Goal: Communication & Community: Answer question/provide support

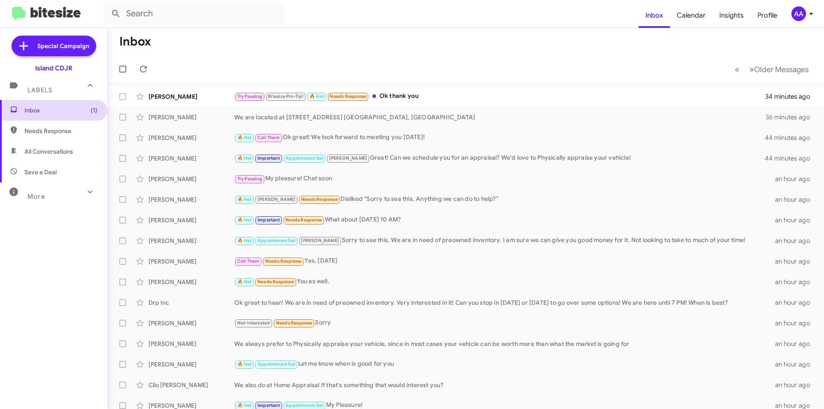
click at [40, 107] on span "Inbox (1)" at bounding box center [60, 110] width 73 height 9
click at [61, 108] on span "Inbox (1)" at bounding box center [60, 110] width 73 height 9
click at [58, 142] on span "All Conversations" at bounding box center [53, 151] width 107 height 21
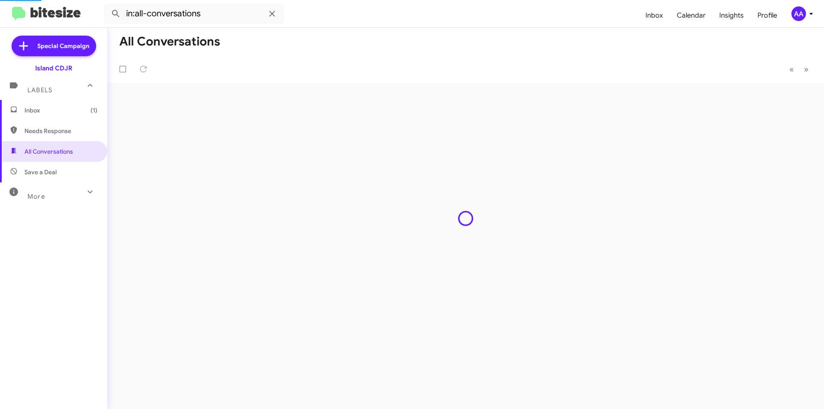
click at [60, 131] on span "Needs Response" at bounding box center [60, 131] width 73 height 9
type input "in:needs-response"
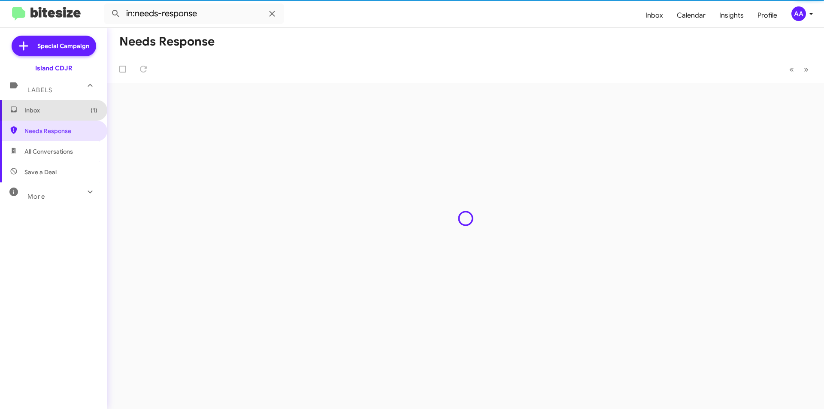
click at [58, 110] on span "Inbox (1)" at bounding box center [60, 110] width 73 height 9
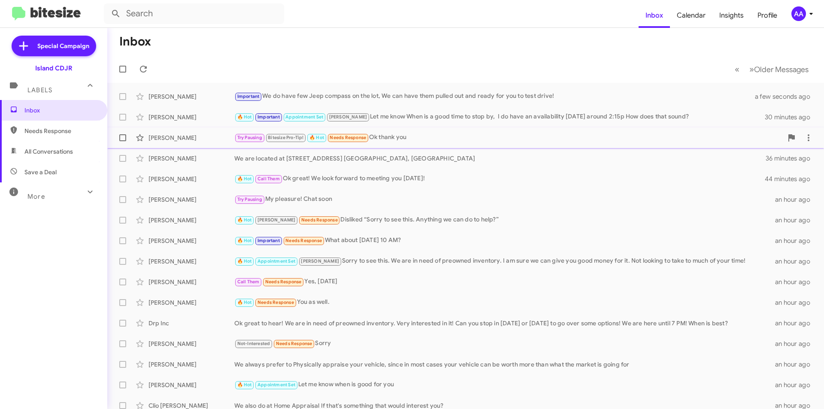
click at [194, 141] on div "[PERSON_NAME]" at bounding box center [192, 138] width 86 height 9
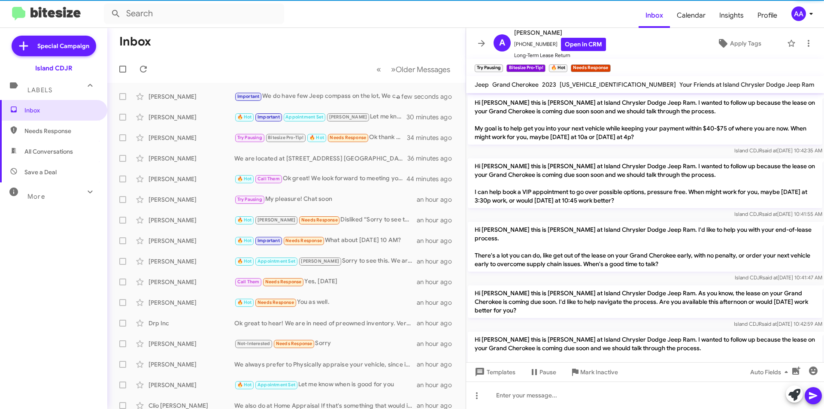
scroll to position [585, 0]
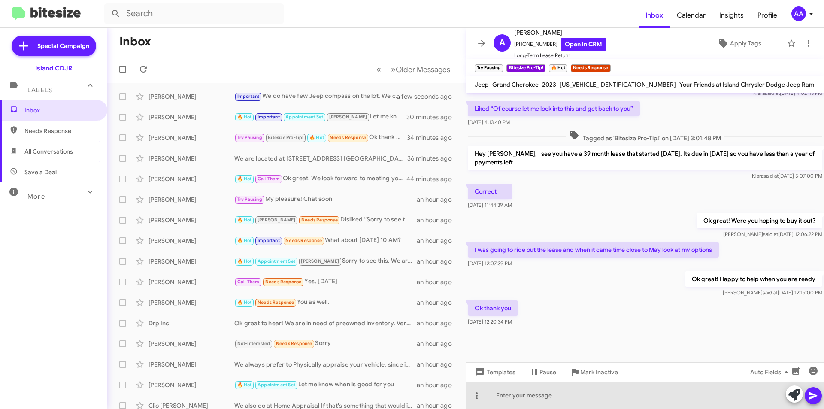
click at [531, 392] on div at bounding box center [645, 395] width 358 height 27
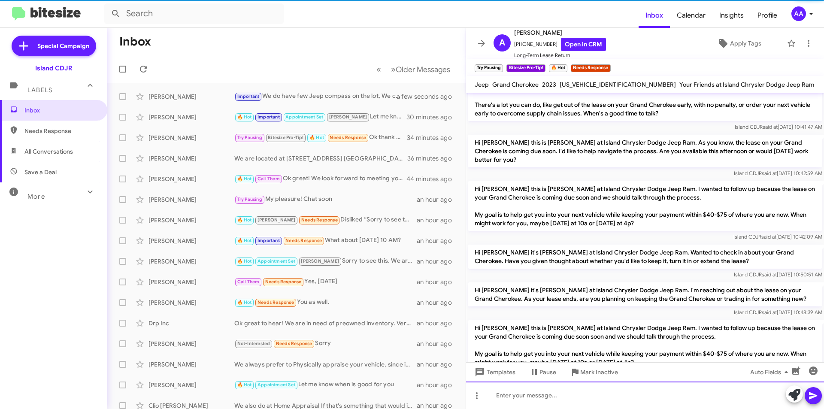
scroll to position [0, 0]
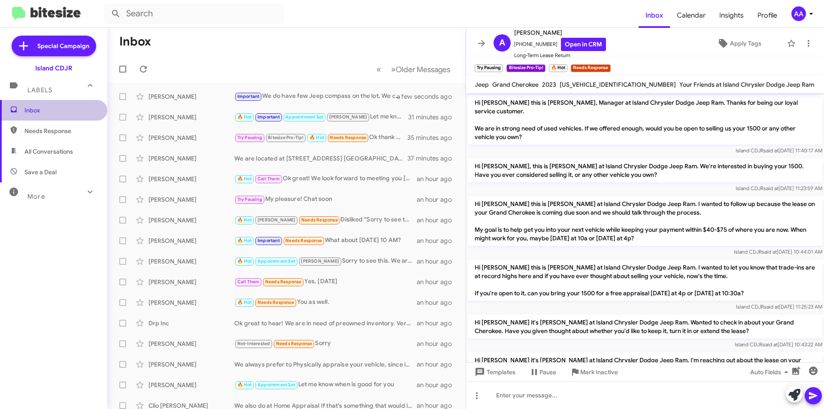
click at [59, 112] on span "Inbox" at bounding box center [60, 110] width 73 height 9
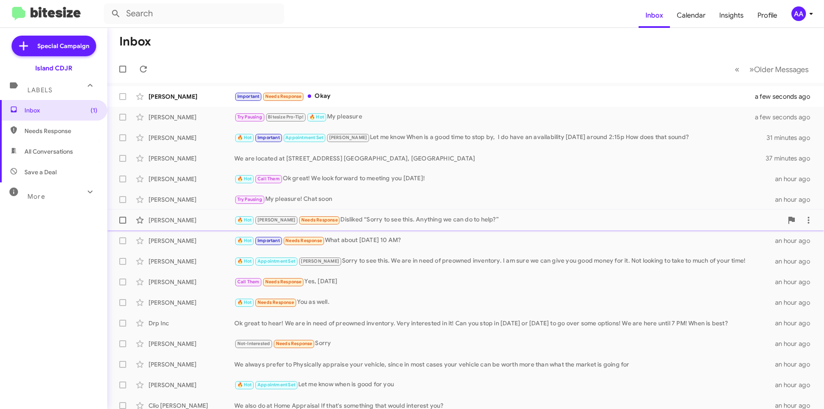
click at [167, 226] on div "[PERSON_NAME] 🔥 Hot [PERSON_NAME] Needs Response Disliked “Sorry to see this. A…" at bounding box center [465, 220] width 703 height 17
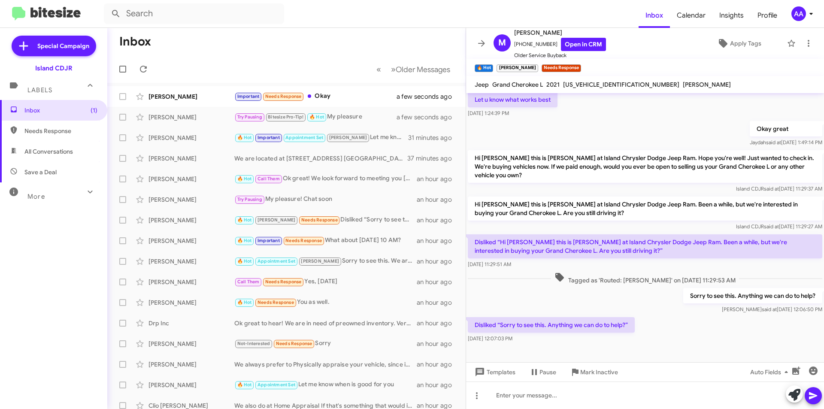
scroll to position [148, 0]
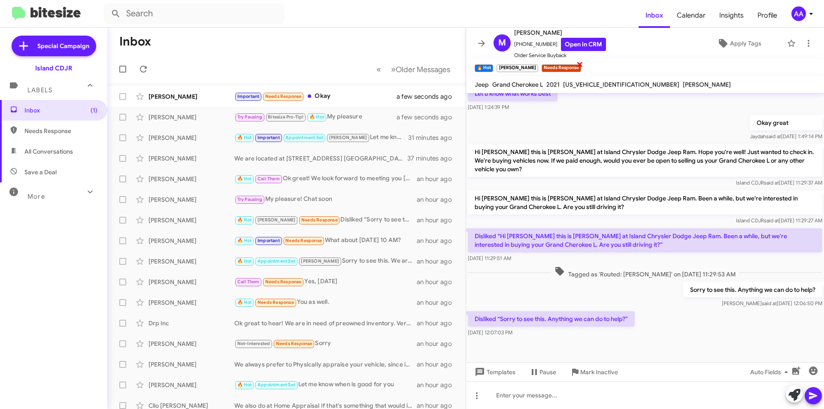
click at [577, 64] on span "×" at bounding box center [580, 64] width 7 height 10
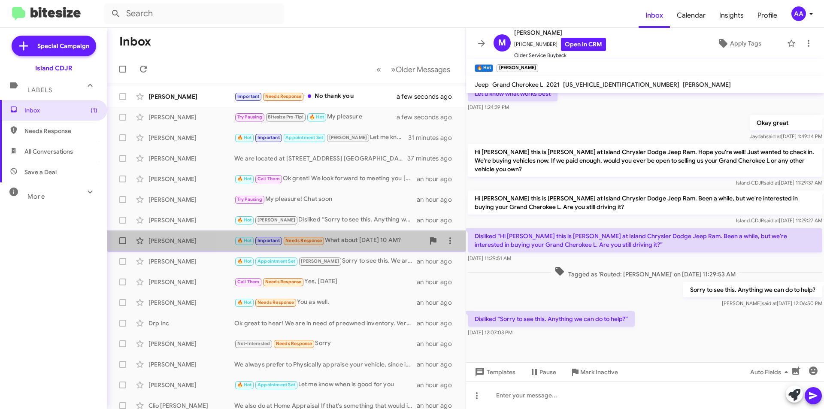
click at [356, 242] on div "🔥 Hot Important Needs Response What about [DATE] 10 AM?" at bounding box center [329, 241] width 190 height 10
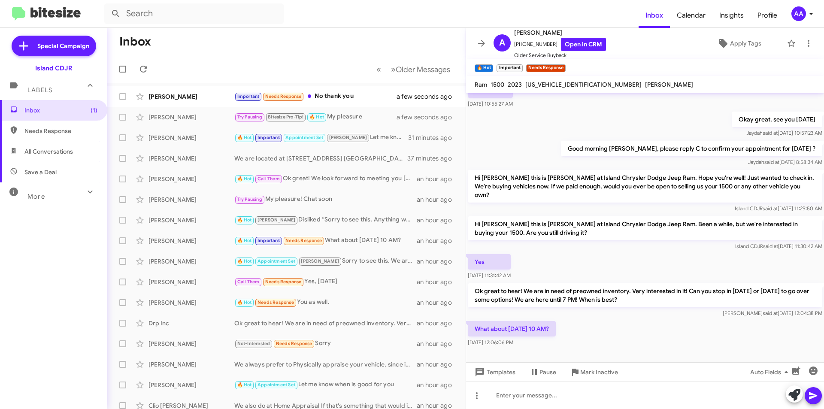
scroll to position [341, 0]
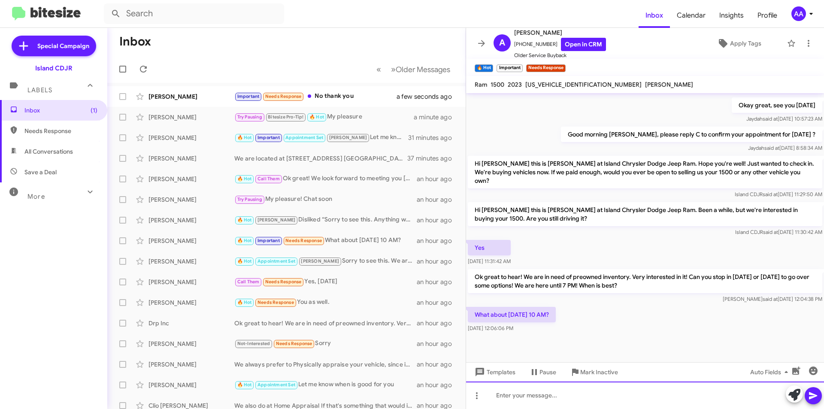
click at [535, 390] on div at bounding box center [645, 395] width 358 height 27
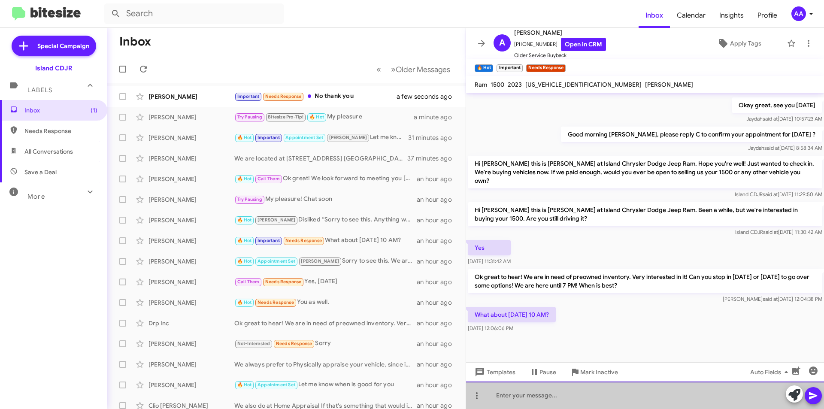
click at [535, 390] on div at bounding box center [645, 395] width 358 height 27
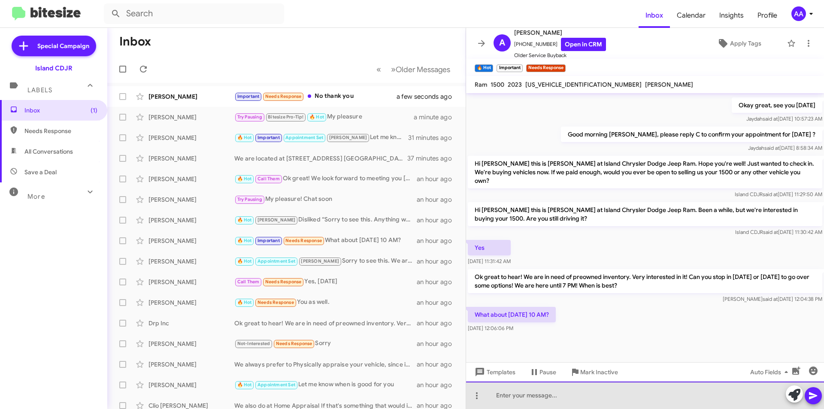
click at [535, 390] on div at bounding box center [645, 395] width 358 height 27
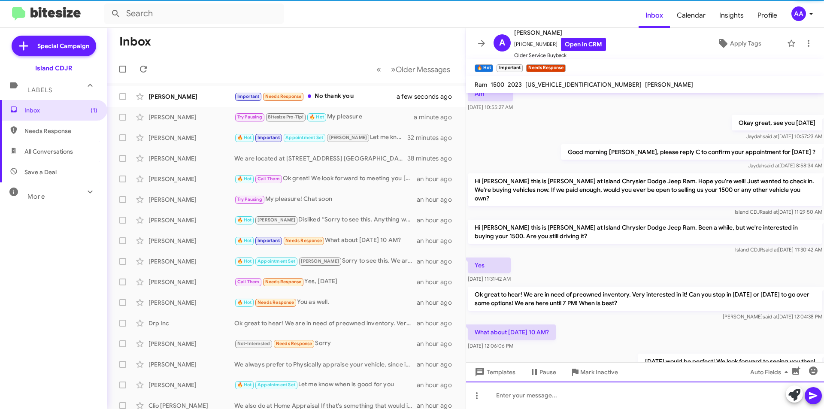
scroll to position [372, 0]
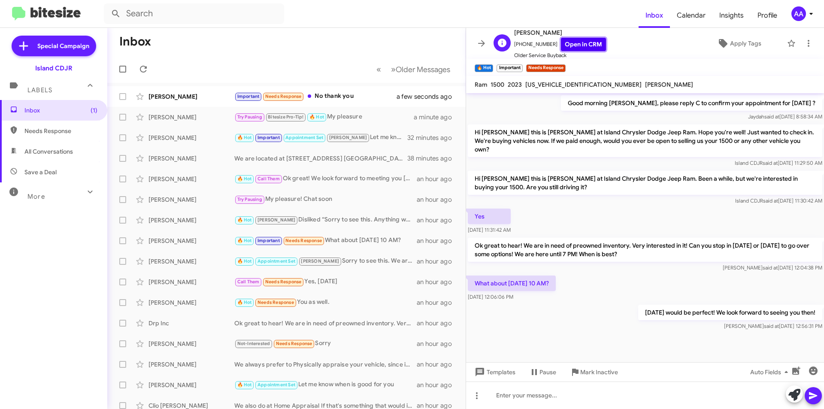
click at [577, 46] on link "Open in CRM" at bounding box center [583, 44] width 45 height 13
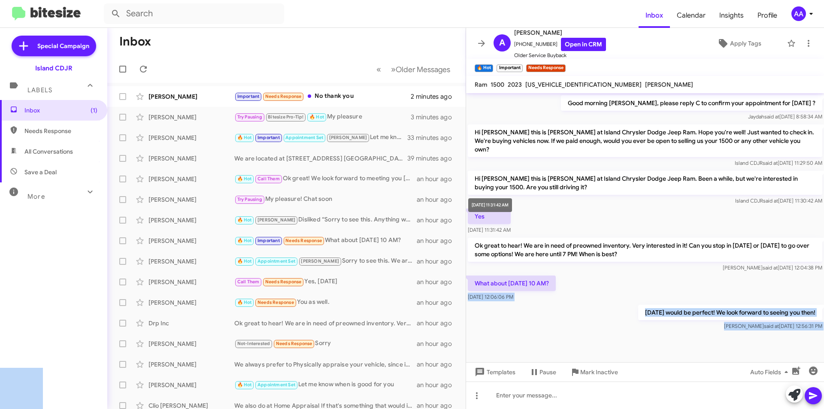
drag, startPoint x: 542, startPoint y: 276, endPoint x: 469, endPoint y: 208, distance: 99.9
click at [469, 208] on body "Inbox Calendar Insights Profile AA Special Campaign Island CDJR Labels Inbox (1…" at bounding box center [412, 204] width 824 height 409
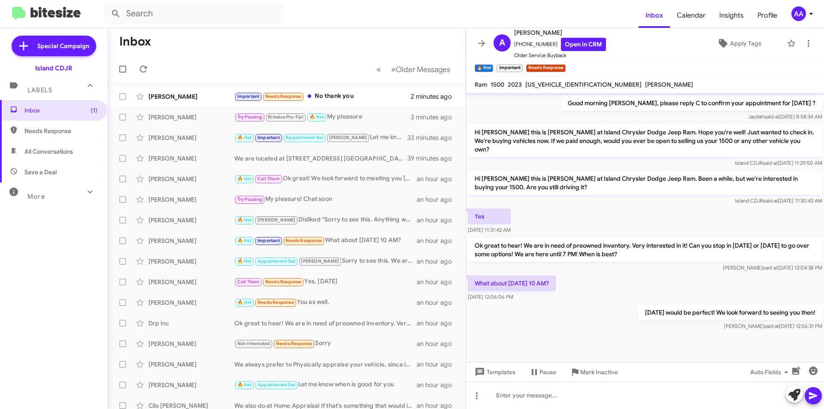
click at [625, 238] on p "Ok great to hear! We are in need of preowned inventory. Very interested in it! …" at bounding box center [645, 250] width 355 height 24
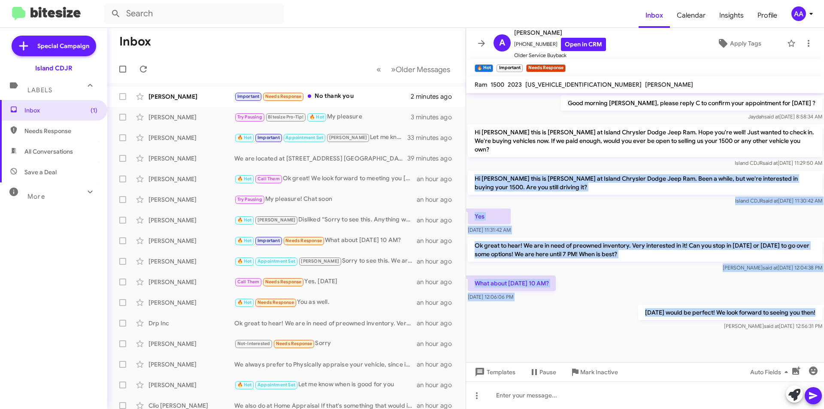
drag, startPoint x: 477, startPoint y: 168, endPoint x: 818, endPoint y: 304, distance: 367.7
click at [818, 304] on cdk-virtual-scroll-viewport "Hi [PERSON_NAME] this is [PERSON_NAME], manager at Island Chrysler Dodge Jeep R…" at bounding box center [645, 227] width 358 height 269
copy div "Hi [PERSON_NAME] this is [PERSON_NAME] at Island Chrysler Dodge Jeep Ram. Been …"
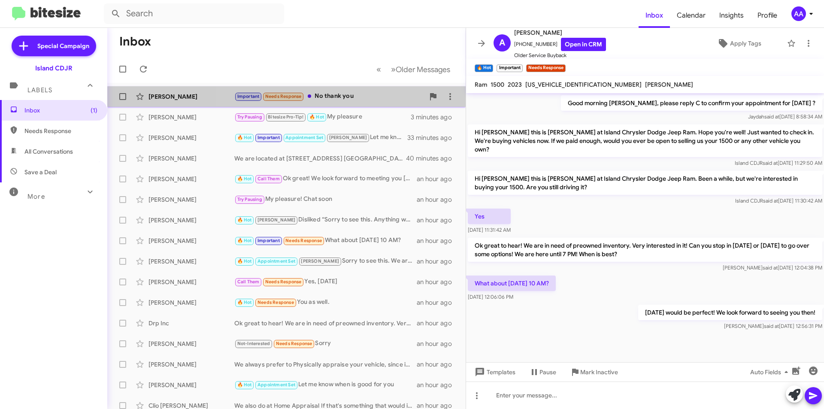
click at [345, 100] on div "Important Needs Response No thank you" at bounding box center [329, 96] width 190 height 10
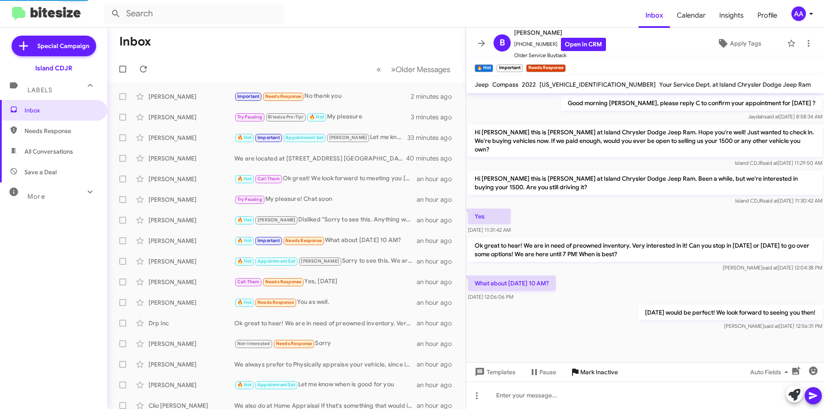
scroll to position [352, 0]
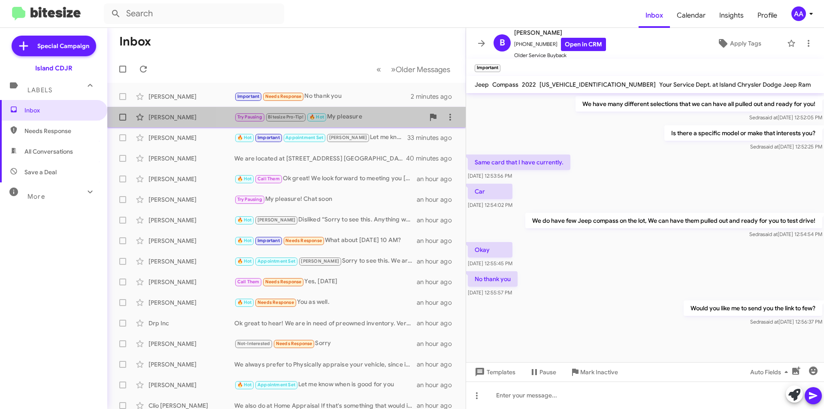
click at [365, 119] on div "Try Pausing Bitesize Pro-Tip! 🔥 Hot My pleasure" at bounding box center [329, 117] width 190 height 10
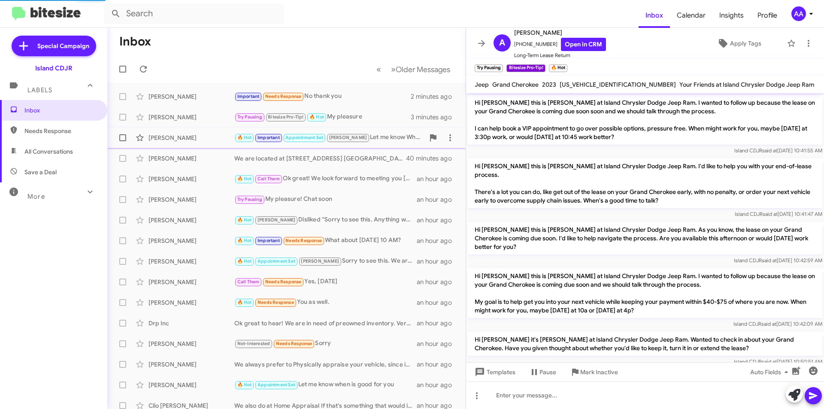
scroll to position [43, 0]
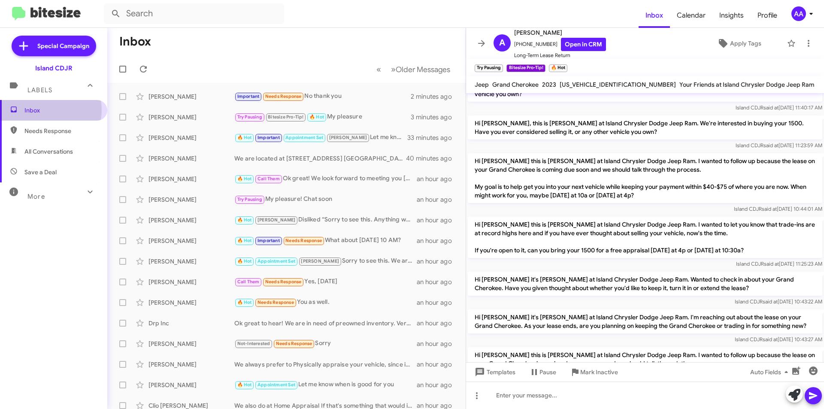
click at [45, 110] on span "Inbox" at bounding box center [60, 110] width 73 height 9
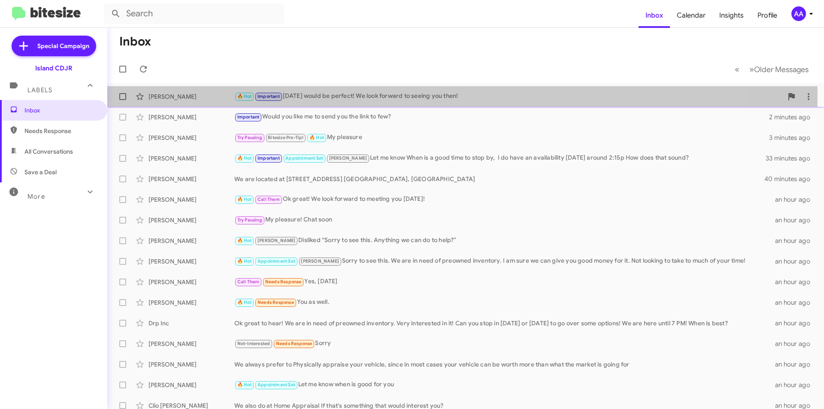
click at [346, 96] on div "🔥 Hot Important [DATE] would be perfect! We look forward to seeing you then!" at bounding box center [508, 96] width 549 height 10
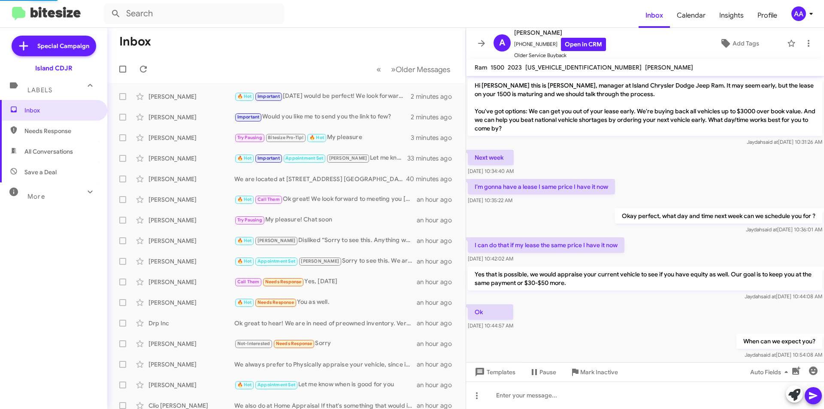
scroll to position [355, 0]
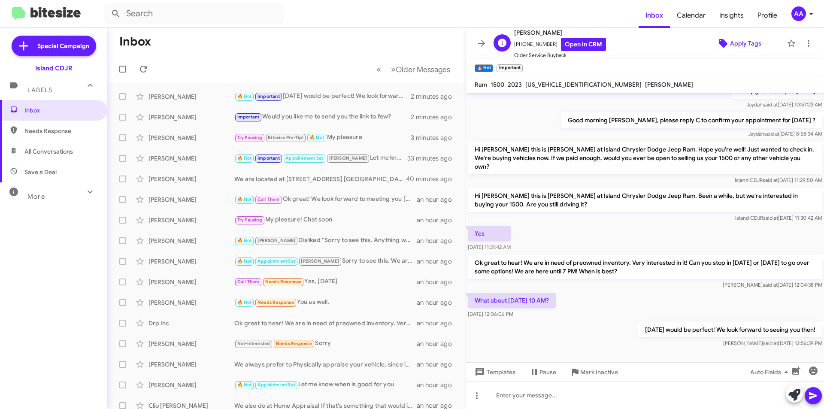
click at [730, 47] on span "Apply Tags" at bounding box center [745, 43] width 31 height 15
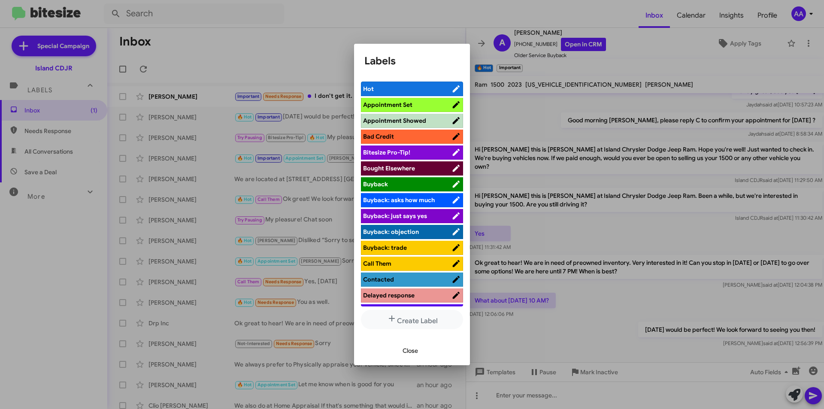
click at [406, 103] on span "Appointment Set" at bounding box center [387, 105] width 49 height 8
click at [509, 108] on div at bounding box center [412, 204] width 824 height 409
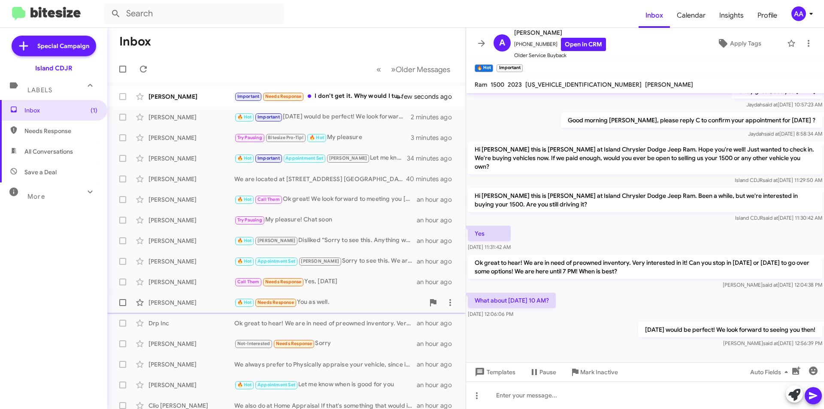
click at [331, 297] on div "[PERSON_NAME] 🔥 Hot Needs Response You as well. an hour ago" at bounding box center [286, 302] width 345 height 17
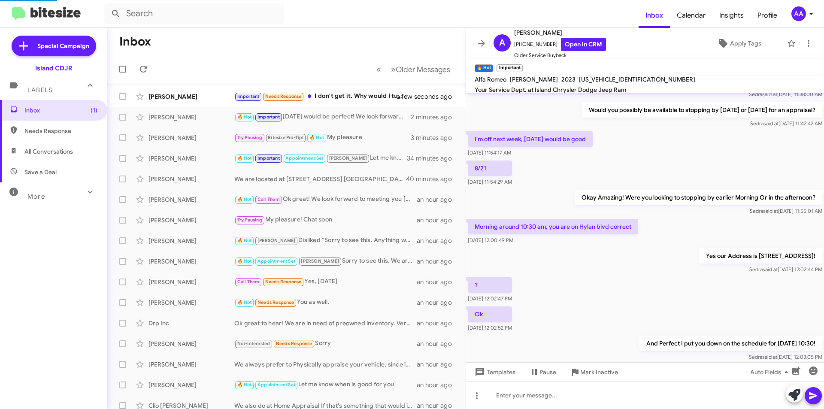
scroll to position [446, 0]
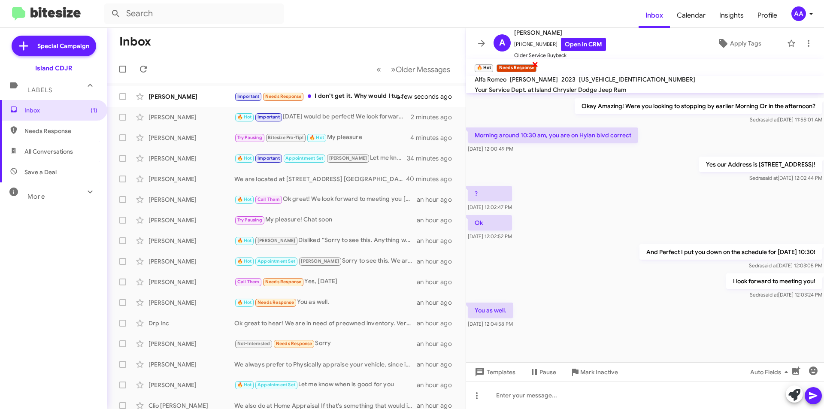
click at [536, 63] on span "×" at bounding box center [535, 64] width 7 height 10
click at [331, 278] on div "Call Them Needs Response Yes, [DATE]" at bounding box center [329, 282] width 190 height 10
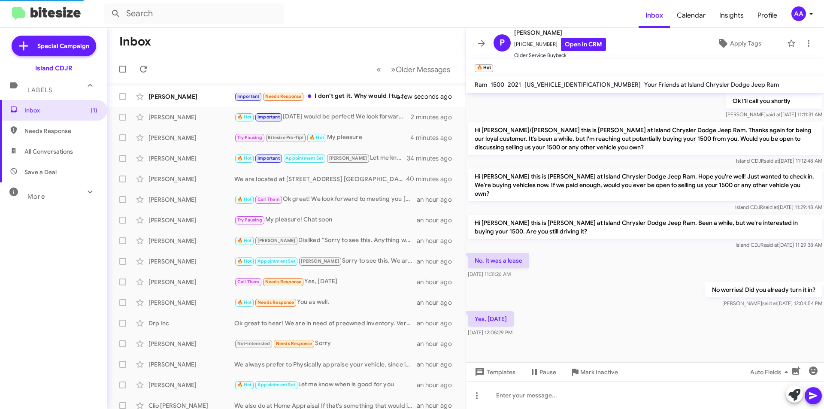
scroll to position [144, 0]
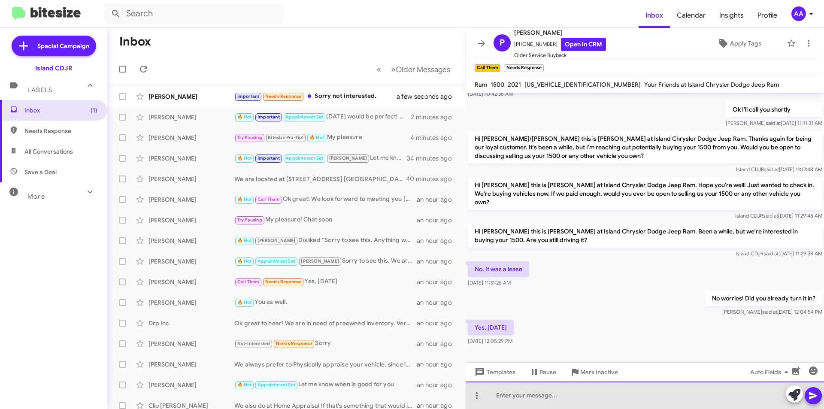
click at [529, 391] on div at bounding box center [645, 395] width 358 height 27
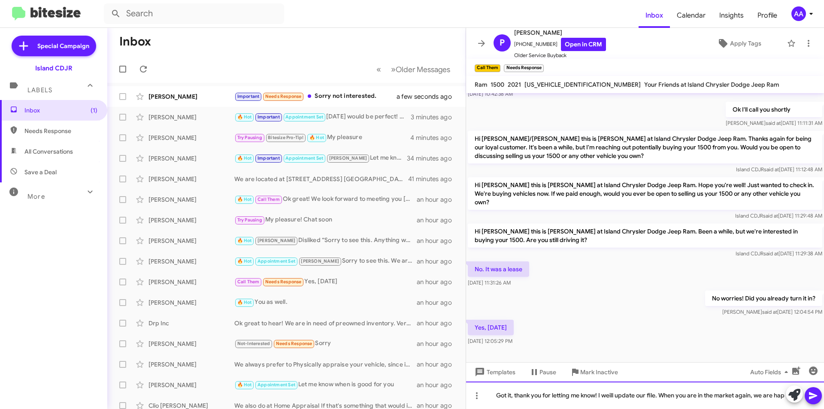
scroll to position [153, 0]
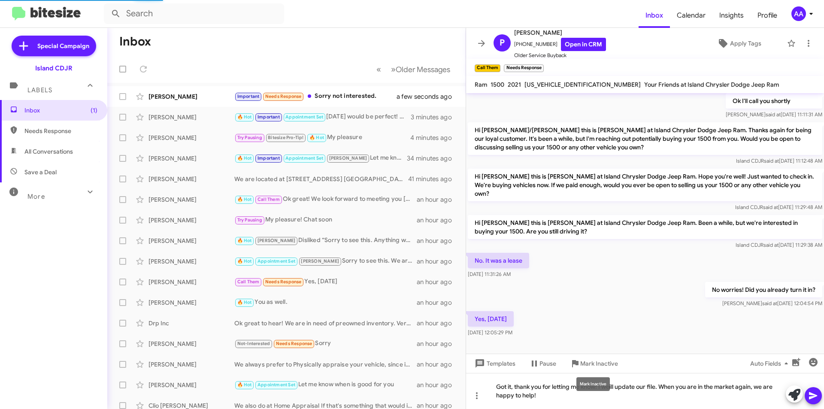
drag, startPoint x: 606, startPoint y: 381, endPoint x: 611, endPoint y: 388, distance: 8.3
click at [611, 388] on mat-tooltip-component "Mark Inactive" at bounding box center [594, 384] width 46 height 26
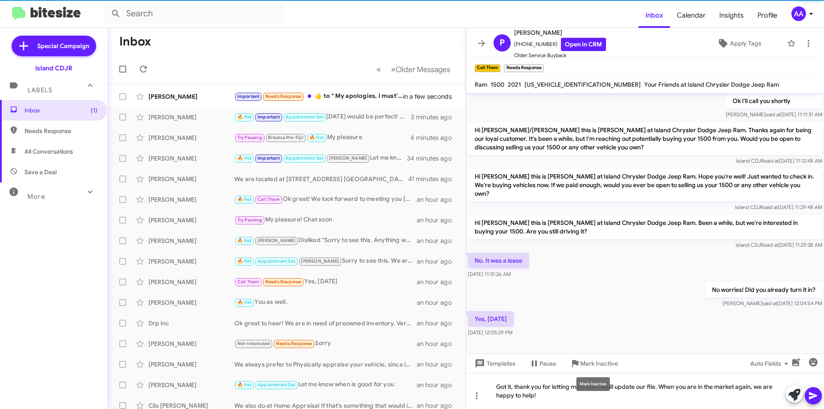
click at [611, 388] on mat-tooltip-component "Mark Inactive" at bounding box center [594, 384] width 46 height 26
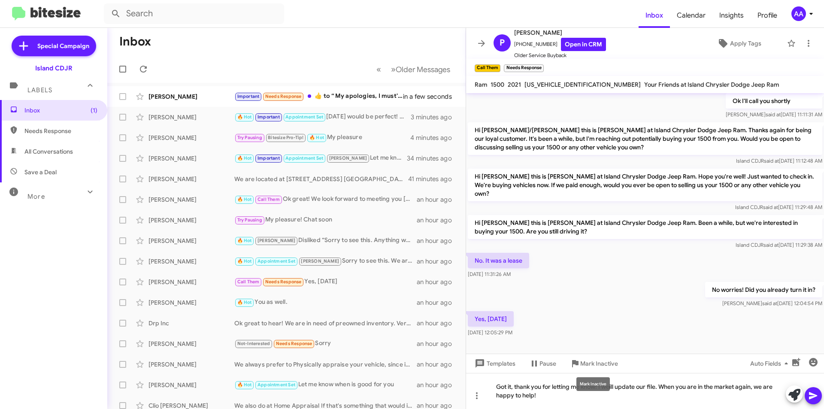
click at [615, 388] on mat-tooltip-component "Mark Inactive" at bounding box center [594, 384] width 46 height 26
click at [610, 386] on div "Mark Inactive" at bounding box center [593, 384] width 33 height 14
click at [619, 389] on div "Got it, thank you for letting me know! I weill update our file. When you are in…" at bounding box center [645, 391] width 358 height 36
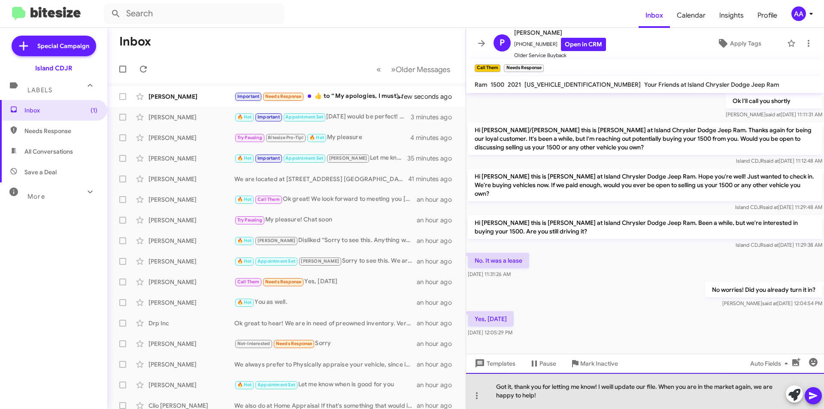
click at [612, 386] on div "Got it, thank you for letting me know! I weill update our file. When you are in…" at bounding box center [645, 391] width 358 height 36
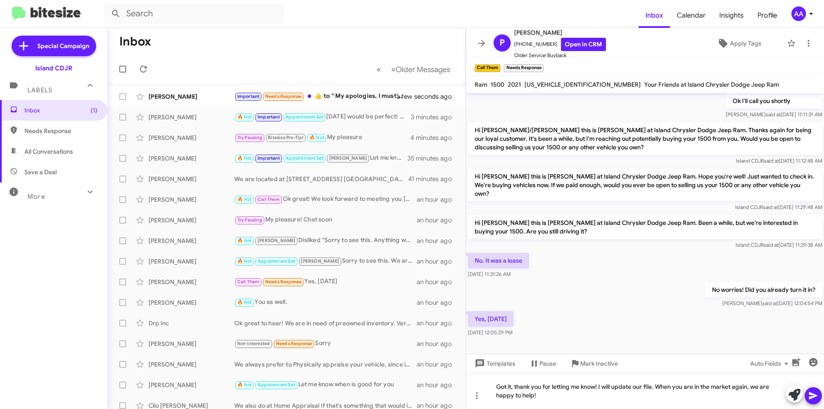
click at [816, 398] on icon at bounding box center [813, 396] width 10 height 10
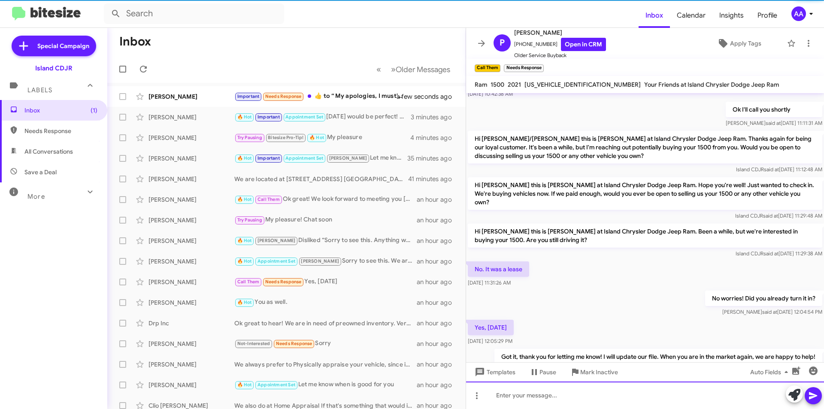
scroll to position [0, 0]
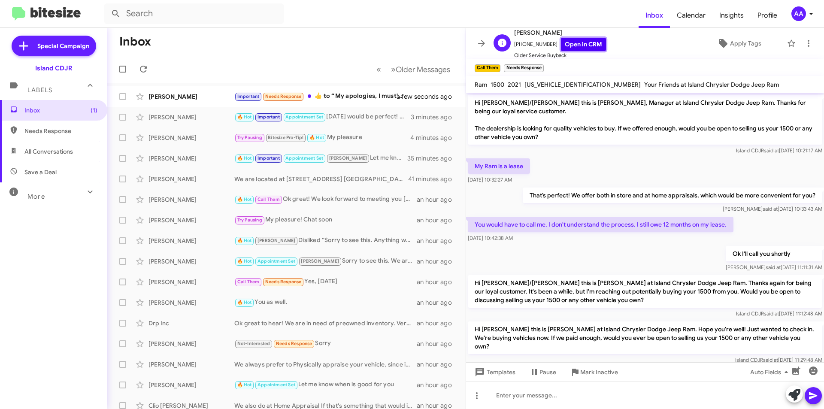
click at [579, 42] on link "Open in CRM" at bounding box center [583, 44] width 45 height 13
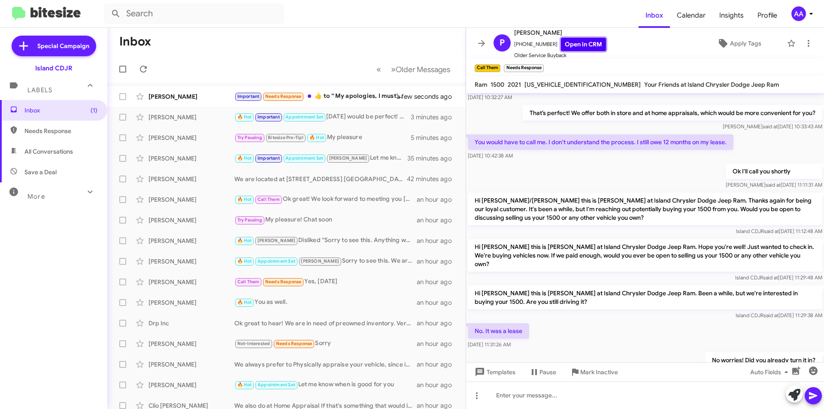
scroll to position [176, 0]
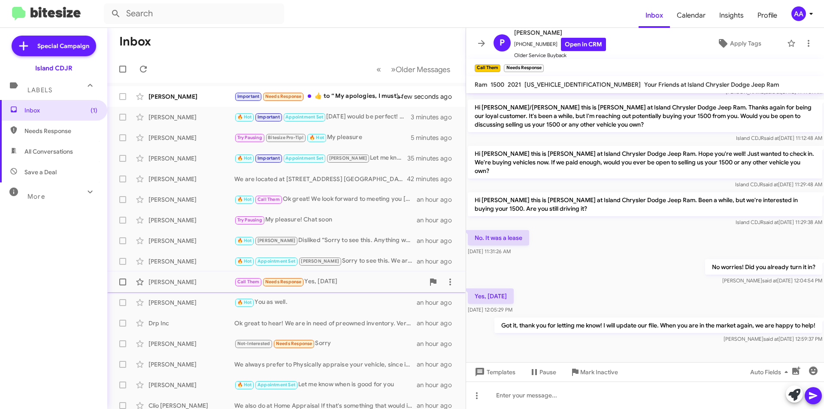
click at [345, 285] on div "Call Them Needs Response Yes, [DATE]" at bounding box center [329, 282] width 190 height 10
click at [607, 372] on span "Mark Inactive" at bounding box center [599, 371] width 38 height 15
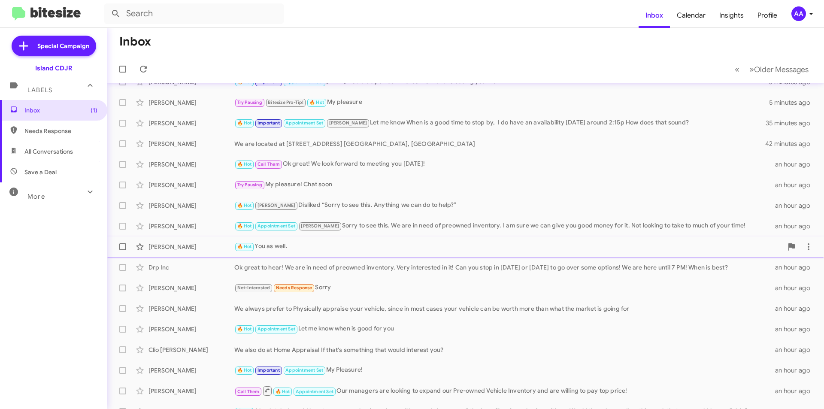
scroll to position [69, 0]
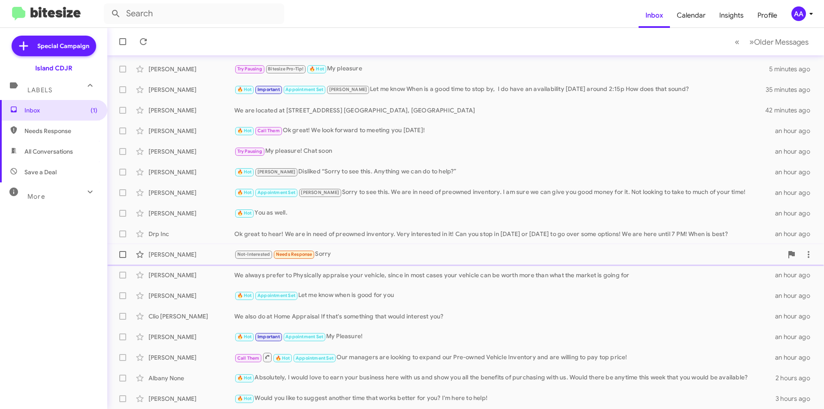
click at [352, 254] on div "Not-Interested Needs Response Sorry" at bounding box center [508, 254] width 549 height 10
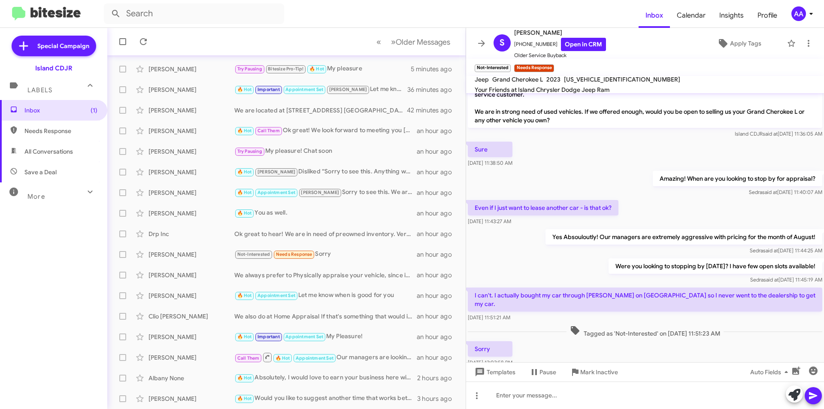
scroll to position [25, 0]
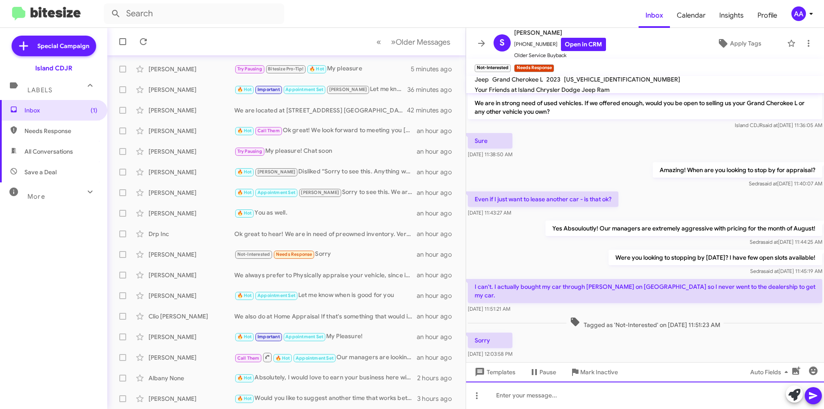
click at [531, 389] on div at bounding box center [645, 395] width 358 height 27
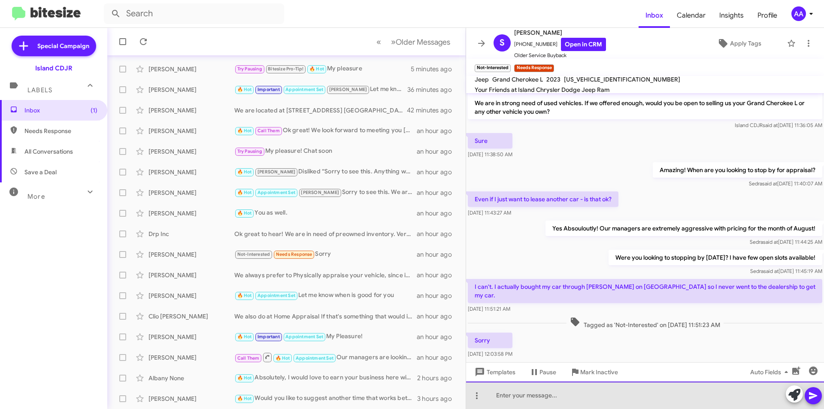
click at [531, 389] on div at bounding box center [645, 395] width 358 height 27
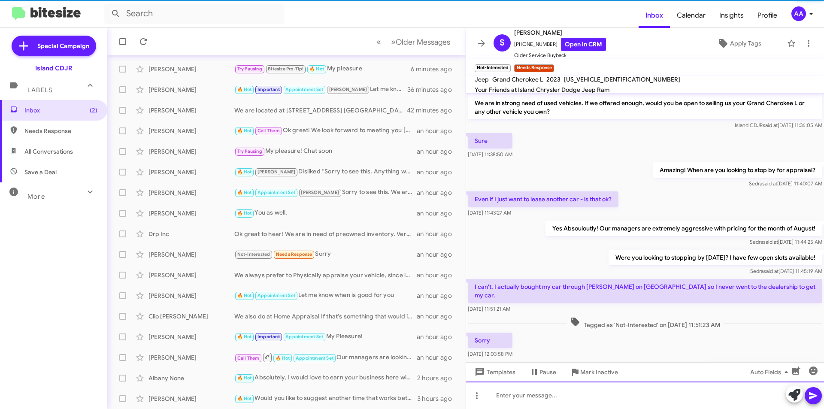
scroll to position [57, 0]
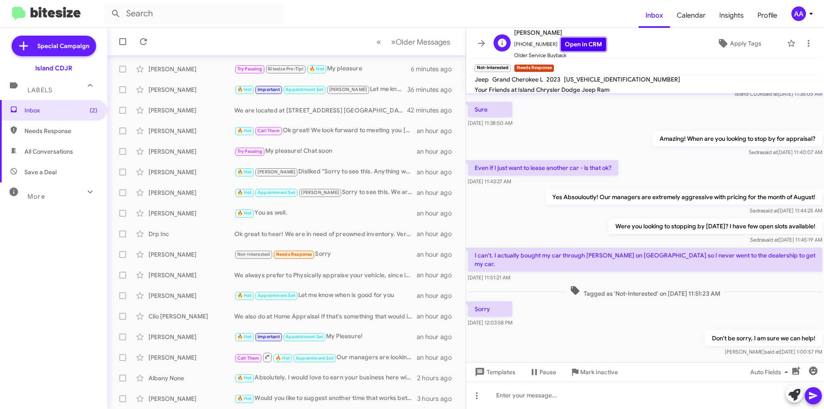
click at [576, 41] on link "Open in CRM" at bounding box center [583, 44] width 45 height 13
click at [563, 397] on div at bounding box center [645, 395] width 358 height 27
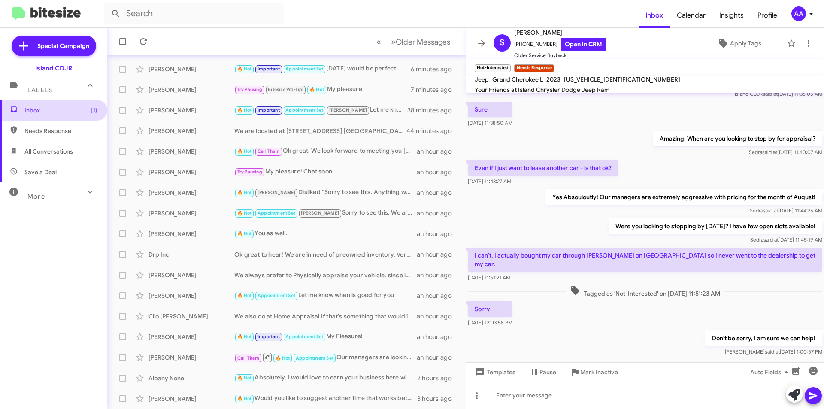
click at [51, 107] on span "Inbox (1)" at bounding box center [60, 110] width 73 height 9
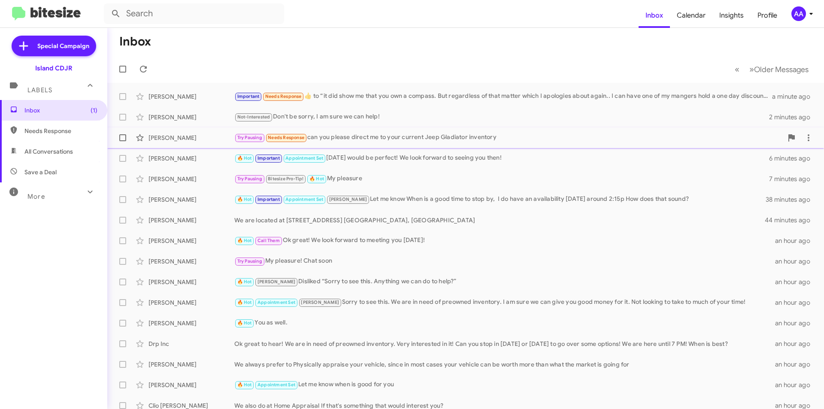
click at [446, 141] on div "Try Pausing Needs Response can you please direct me to your current Jeep Gladia…" at bounding box center [508, 138] width 549 height 10
